Goal: Complete application form

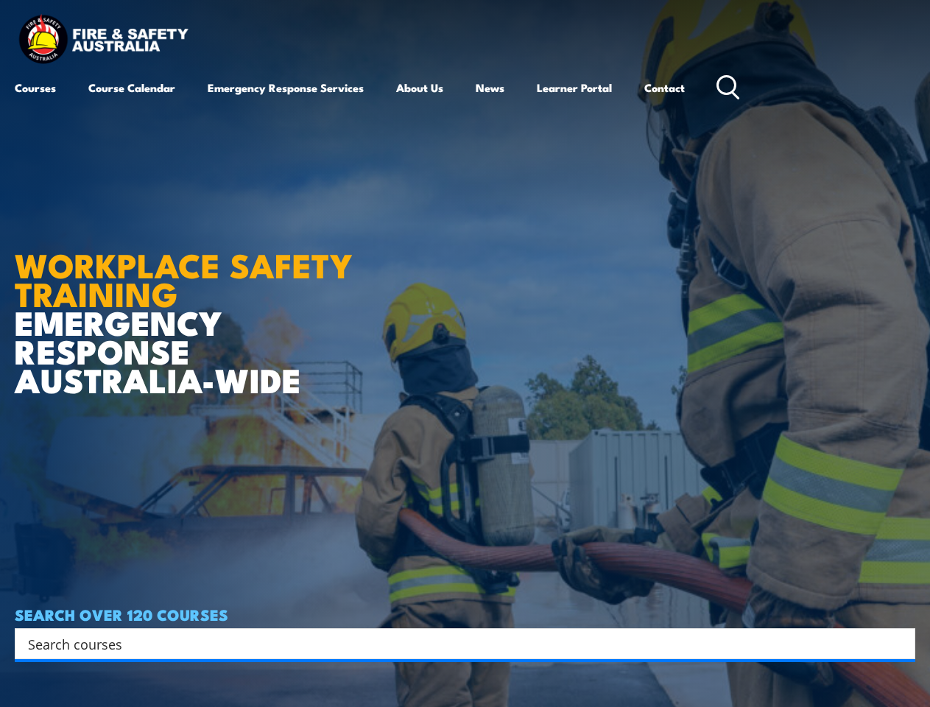
click at [465, 353] on article "WORKPLACE SAFETY TRAINING EMERGENCY RESPONSE [GEOGRAPHIC_DATA]-WIDE SEARCH OVER…" at bounding box center [465, 353] width 900 height 707
click at [455, 643] on input "Search input" at bounding box center [455, 643] width 855 height 22
click at [900, 643] on icon "Search magnifier button" at bounding box center [900, 643] width 16 height 21
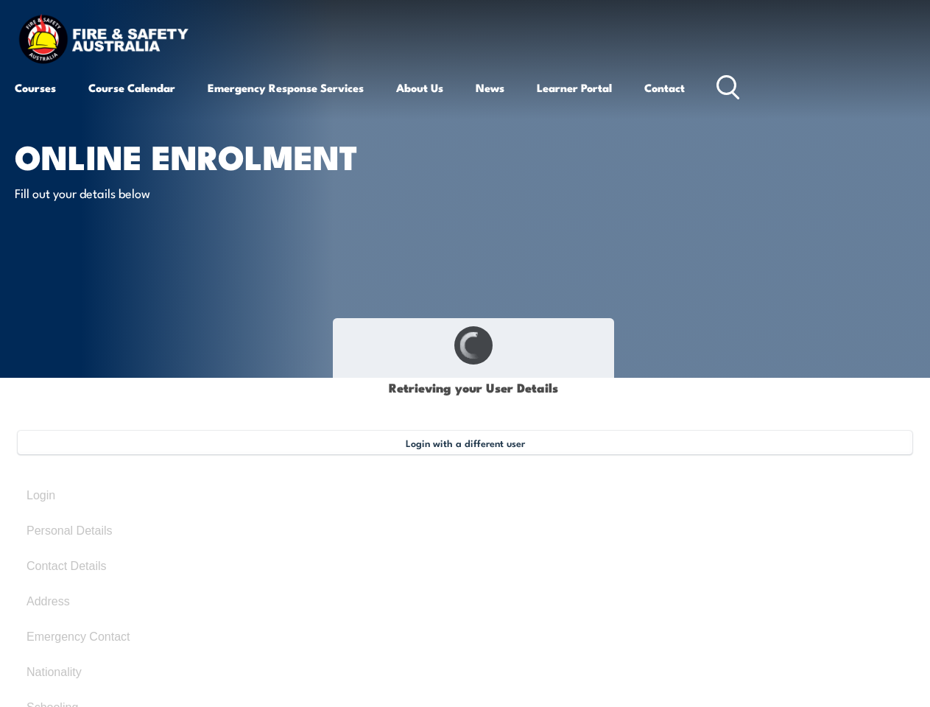
type input "Celina (deputy)"
type input "Harvey"
type input "K4Q4N7H93R"
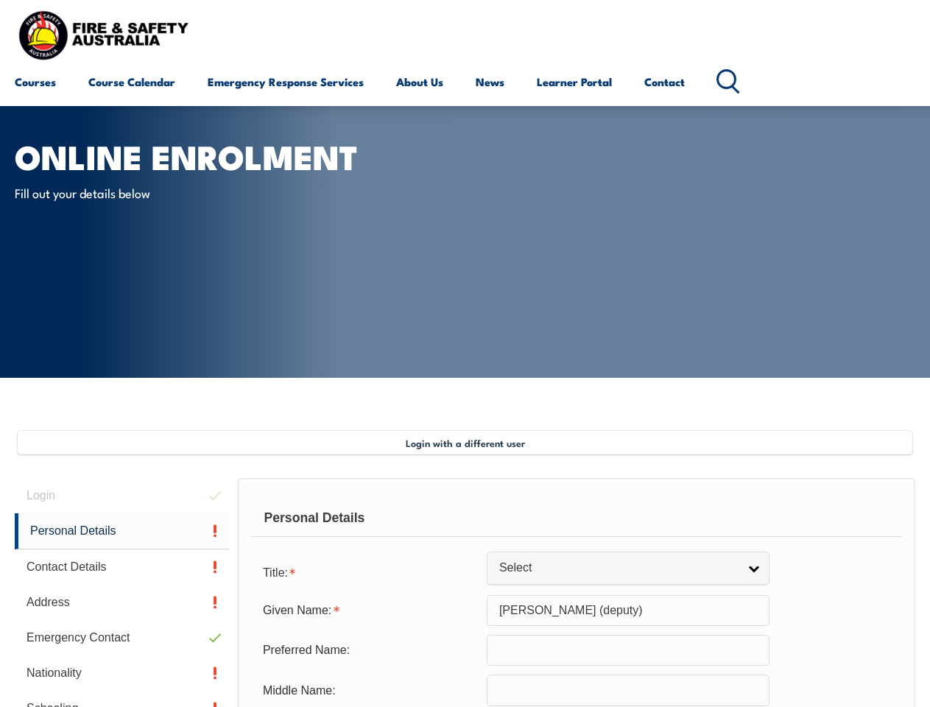
scroll to position [357, 0]
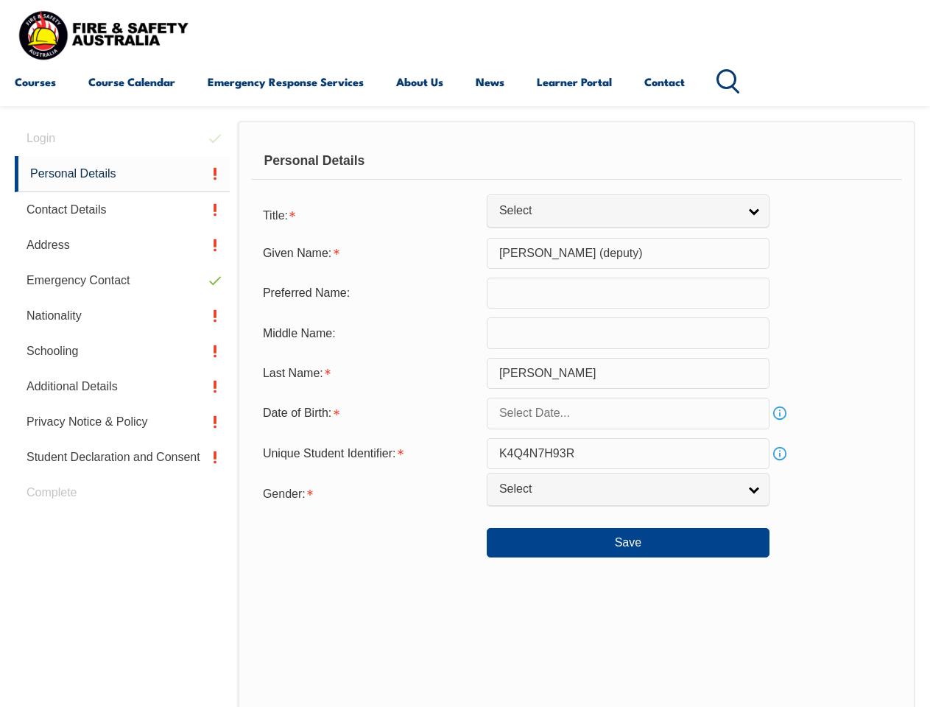
click at [465, 174] on div "Personal Details" at bounding box center [576, 161] width 651 height 37
click at [465, 414] on div "Date of Birth:" at bounding box center [369, 413] width 236 height 28
click at [122, 138] on div "Login Personal Details Contact Details Address Emergency Contact Nationality Sc…" at bounding box center [126, 503] width 223 height 765
click at [122, 174] on link "Personal Details" at bounding box center [122, 174] width 215 height 36
click at [122, 210] on link "Contact Details" at bounding box center [122, 209] width 215 height 35
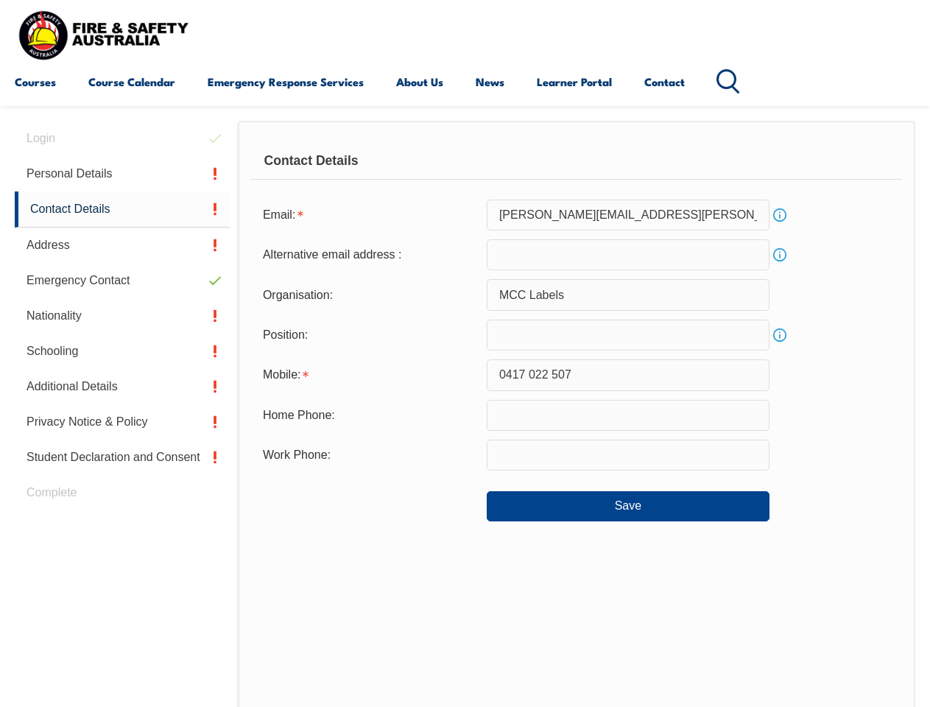
click at [122, 245] on link "Address" at bounding box center [122, 244] width 215 height 35
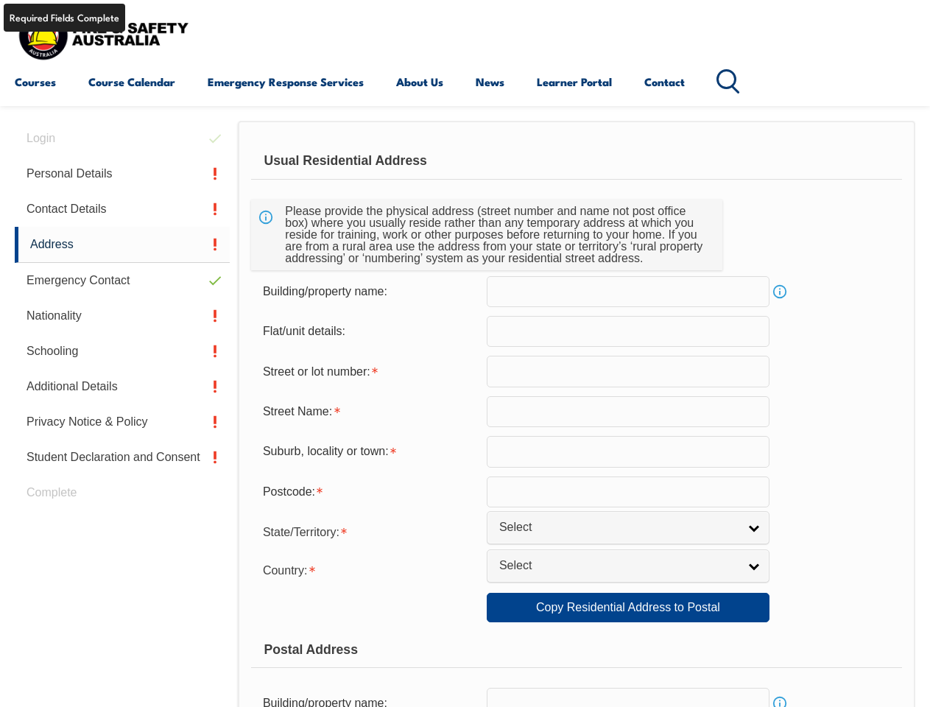
click at [122, 281] on link "Emergency Contact" at bounding box center [122, 280] width 215 height 35
